Goal: Task Accomplishment & Management: Use online tool/utility

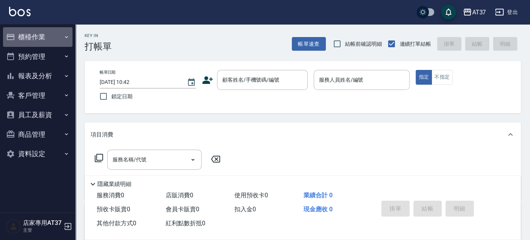
click at [41, 39] on button "櫃檯作業" at bounding box center [37, 37] width 69 height 20
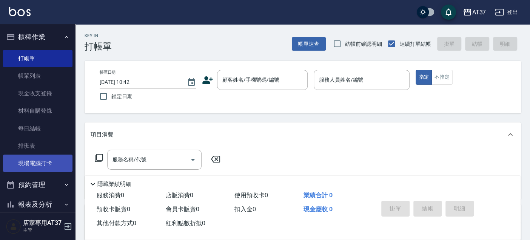
click at [47, 159] on link "現場電腦打卡" at bounding box center [37, 162] width 69 height 17
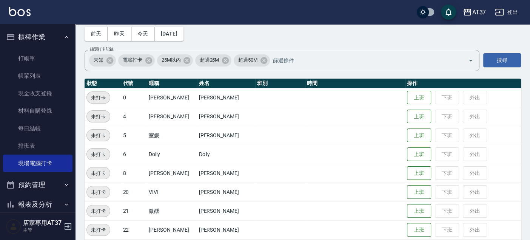
scroll to position [84, 0]
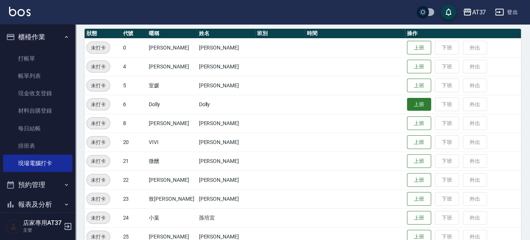
click at [407, 107] on button "上班" at bounding box center [419, 104] width 24 height 13
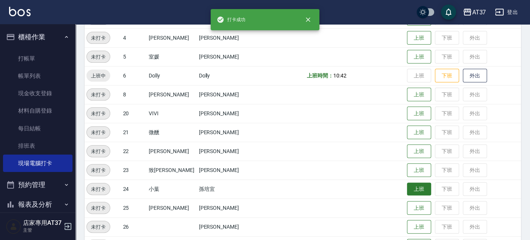
scroll to position [126, 0]
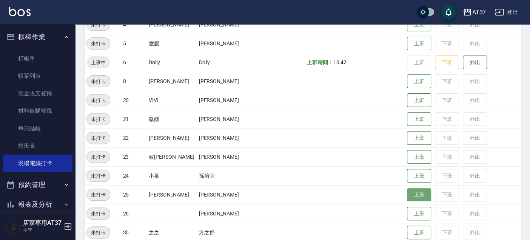
click at [416, 194] on button "上班" at bounding box center [419, 194] width 24 height 13
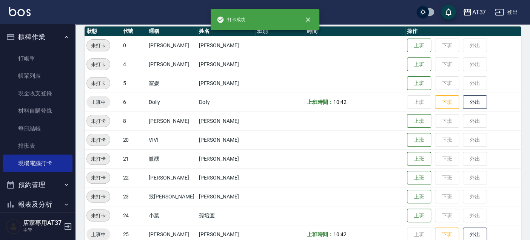
scroll to position [0, 0]
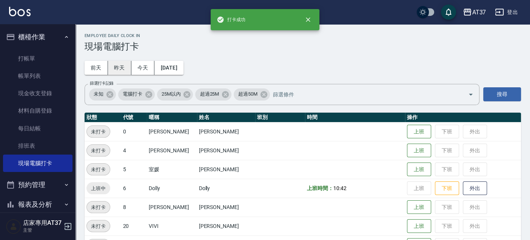
click at [119, 68] on button "昨天" at bounding box center [119, 68] width 23 height 14
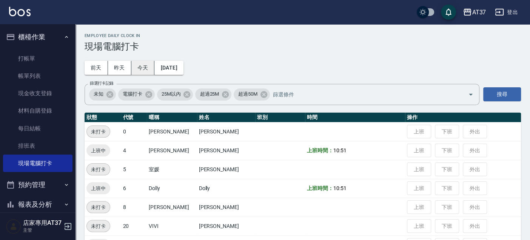
click at [145, 67] on button "今天" at bounding box center [142, 68] width 23 height 14
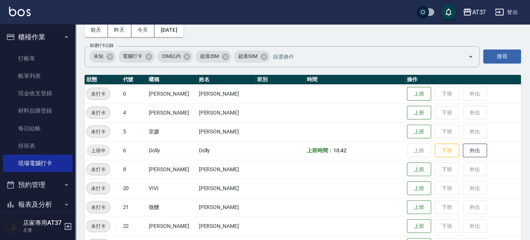
scroll to position [84, 0]
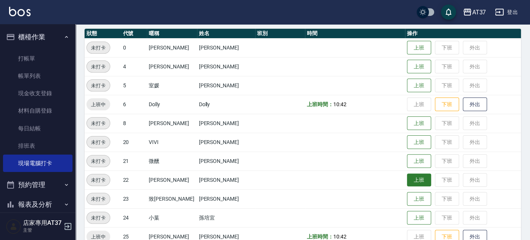
click at [412, 182] on button "上班" at bounding box center [419, 179] width 24 height 13
